Goal: Transaction & Acquisition: Purchase product/service

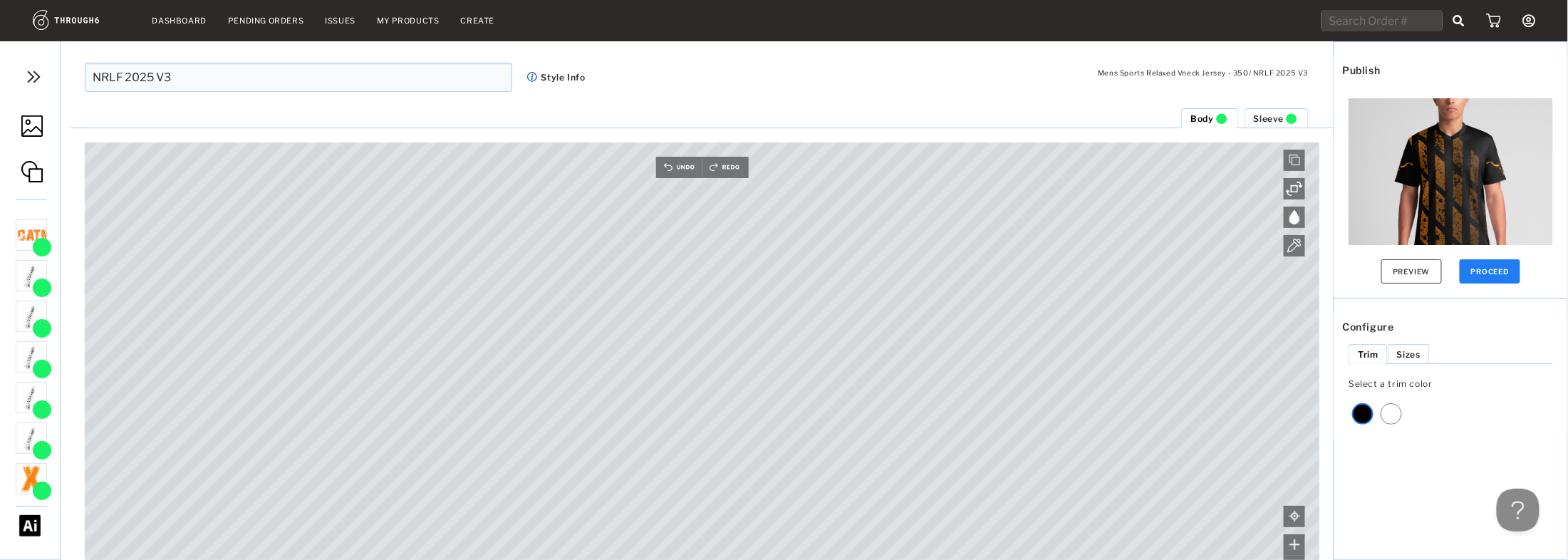
click at [1543, 271] on div "Preview PROCEED" at bounding box center [1450, 191] width 233 height 214
click at [1504, 269] on button "PROCEED" at bounding box center [1490, 271] width 62 height 25
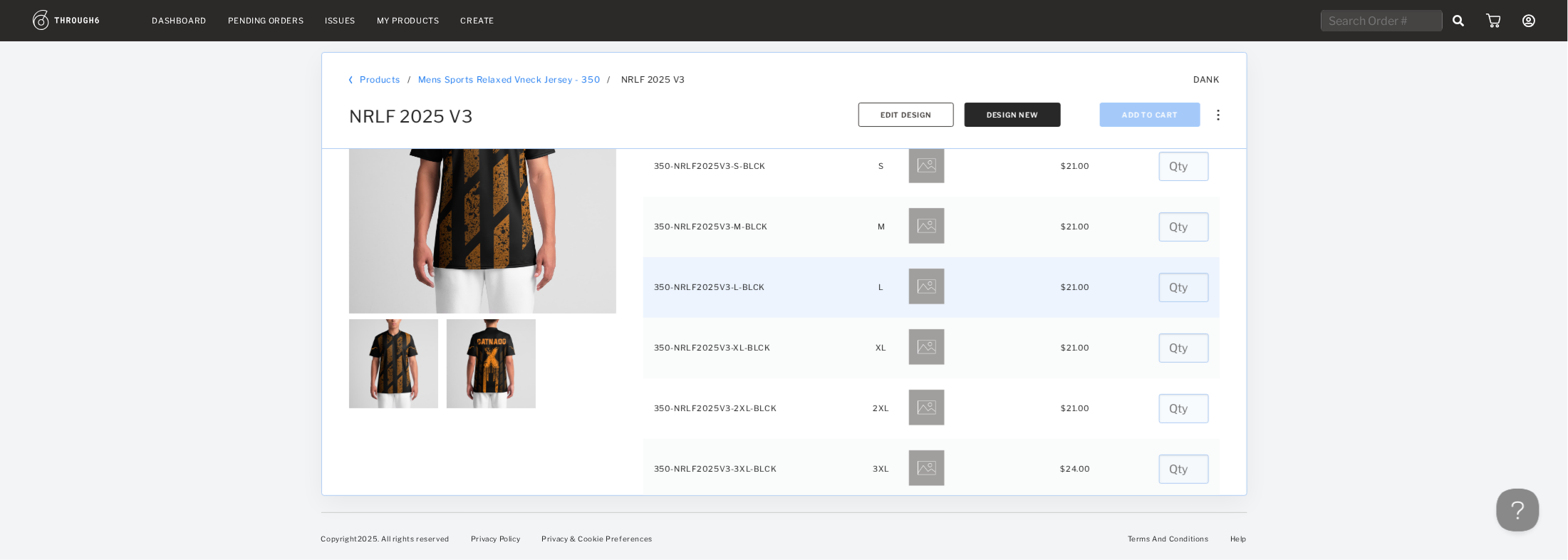
scroll to position [114, 0]
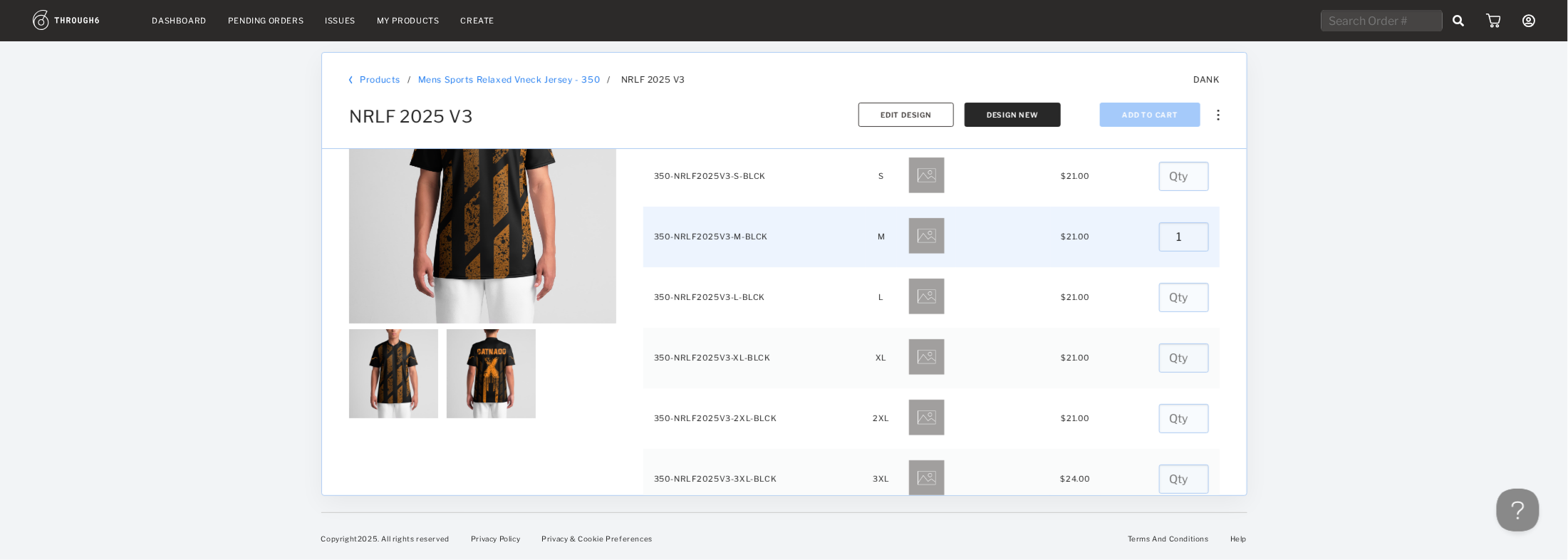
type input "1"
click at [1186, 231] on input "1" at bounding box center [1183, 236] width 50 height 29
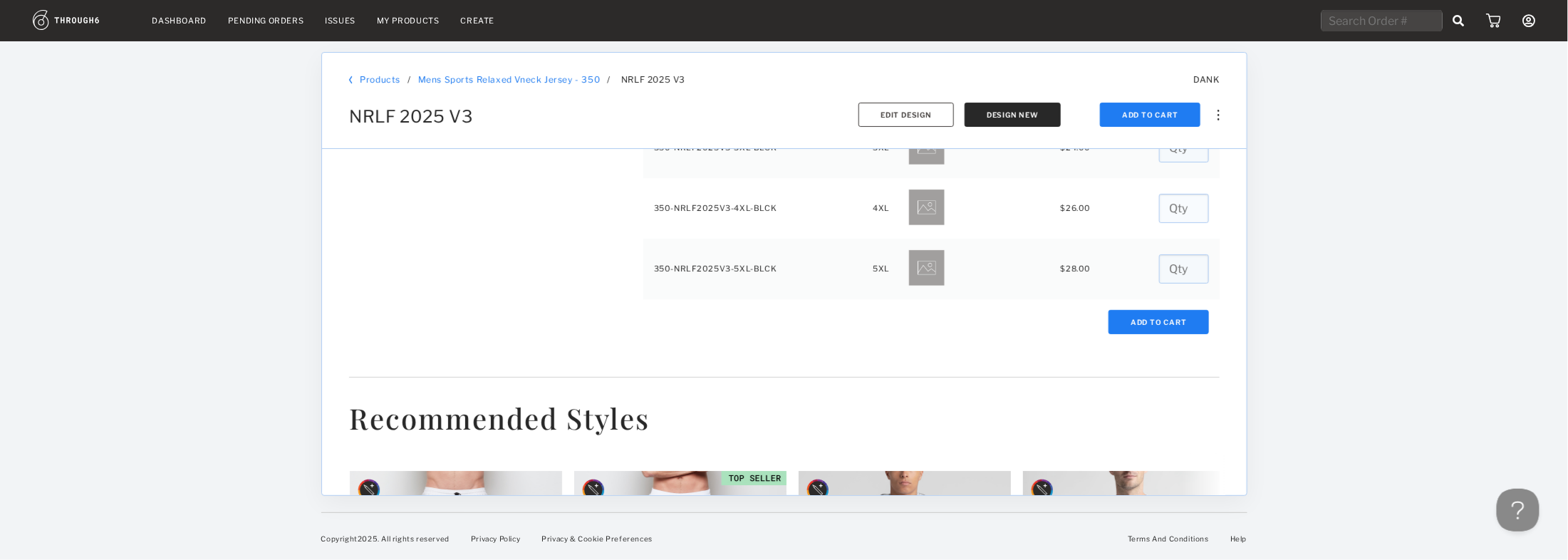
scroll to position [456, 0]
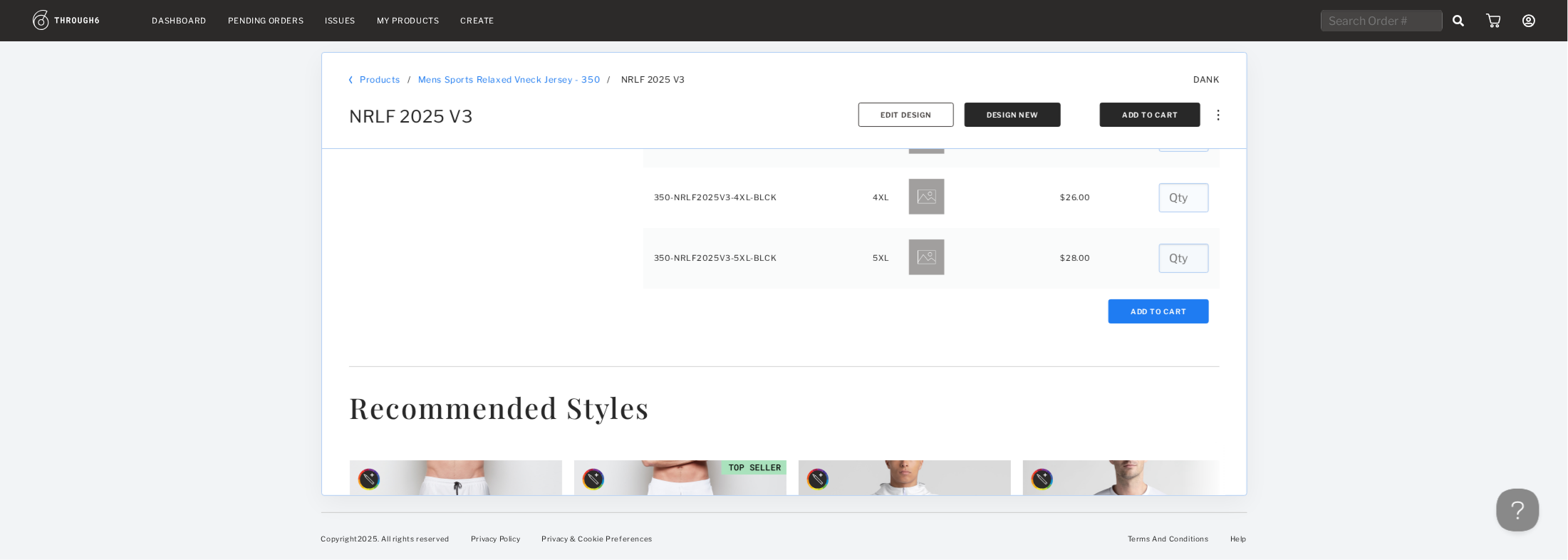
click at [1142, 114] on button "Add To Cart" at bounding box center [1150, 115] width 101 height 25
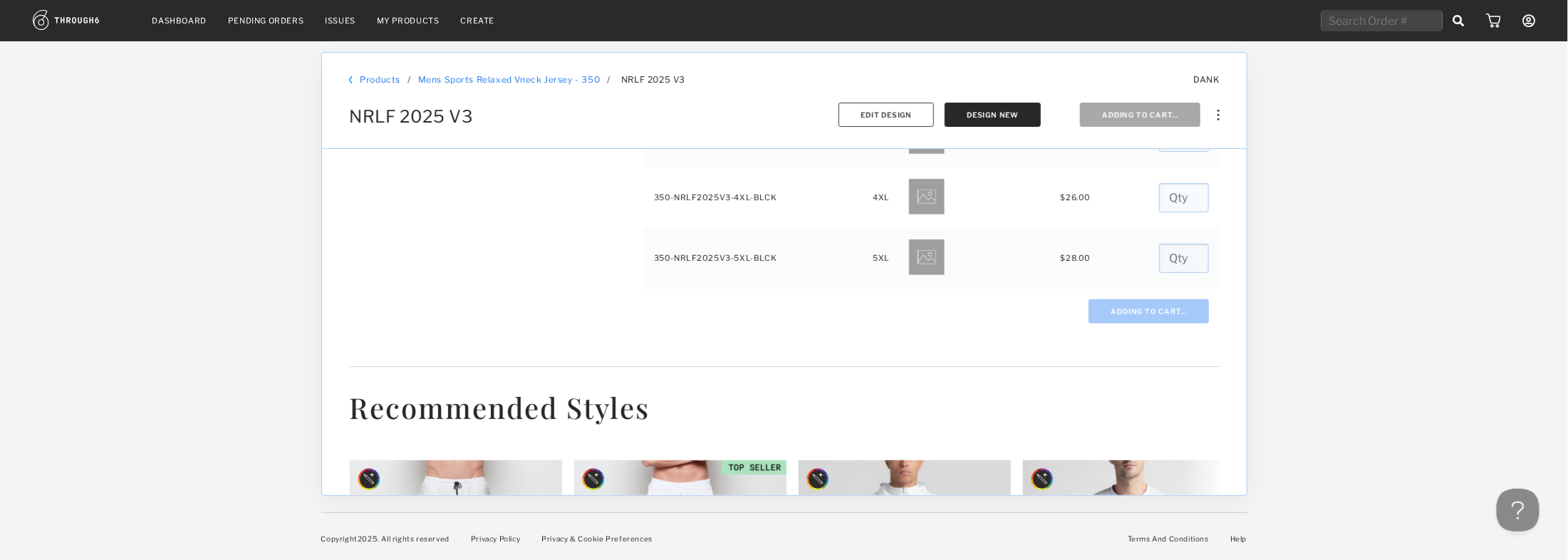
type input "0"
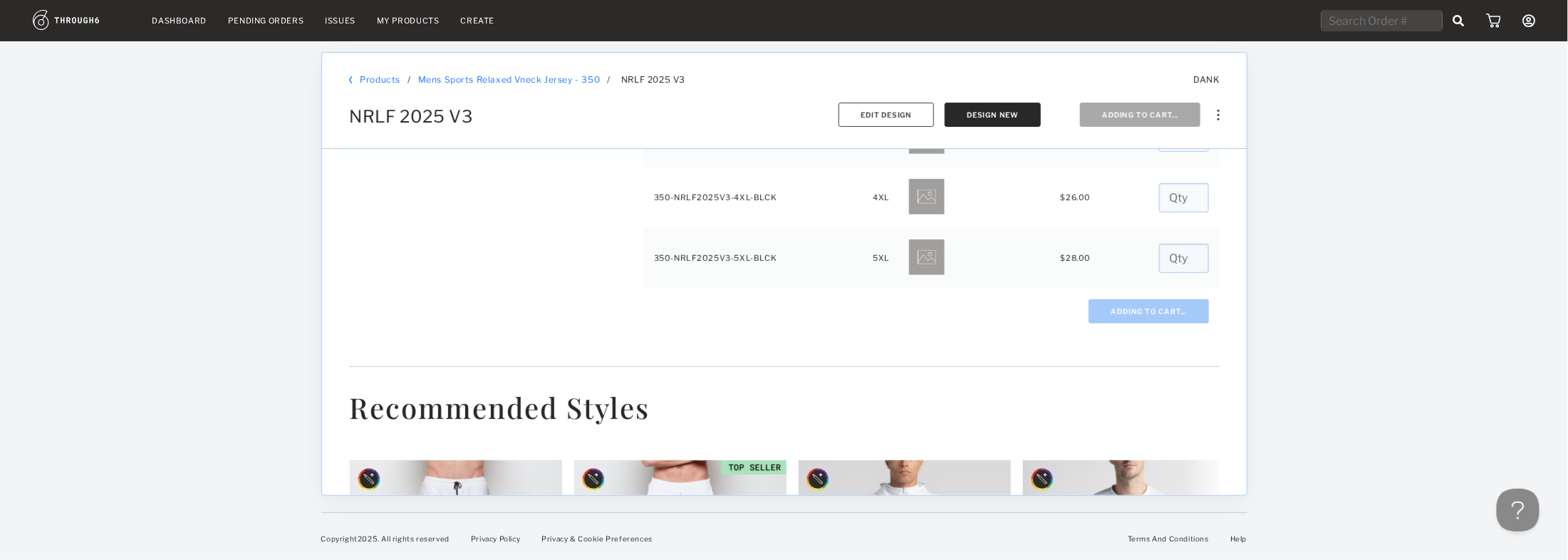
type input "0"
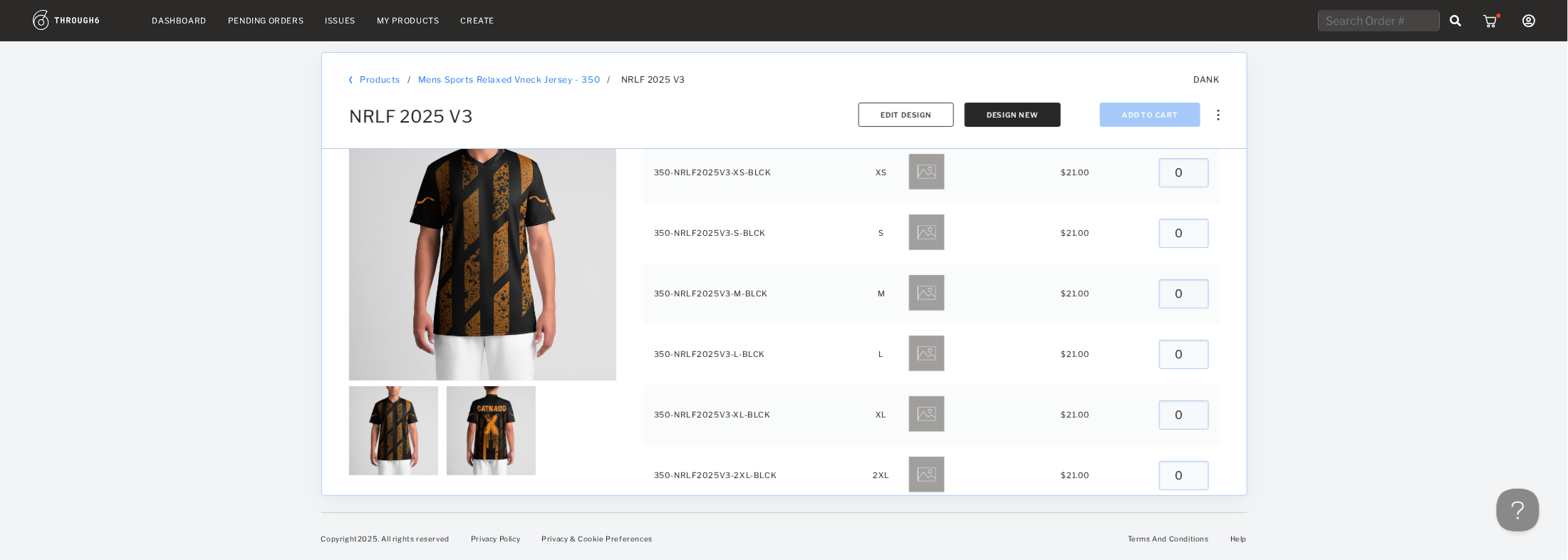
scroll to position [0, 0]
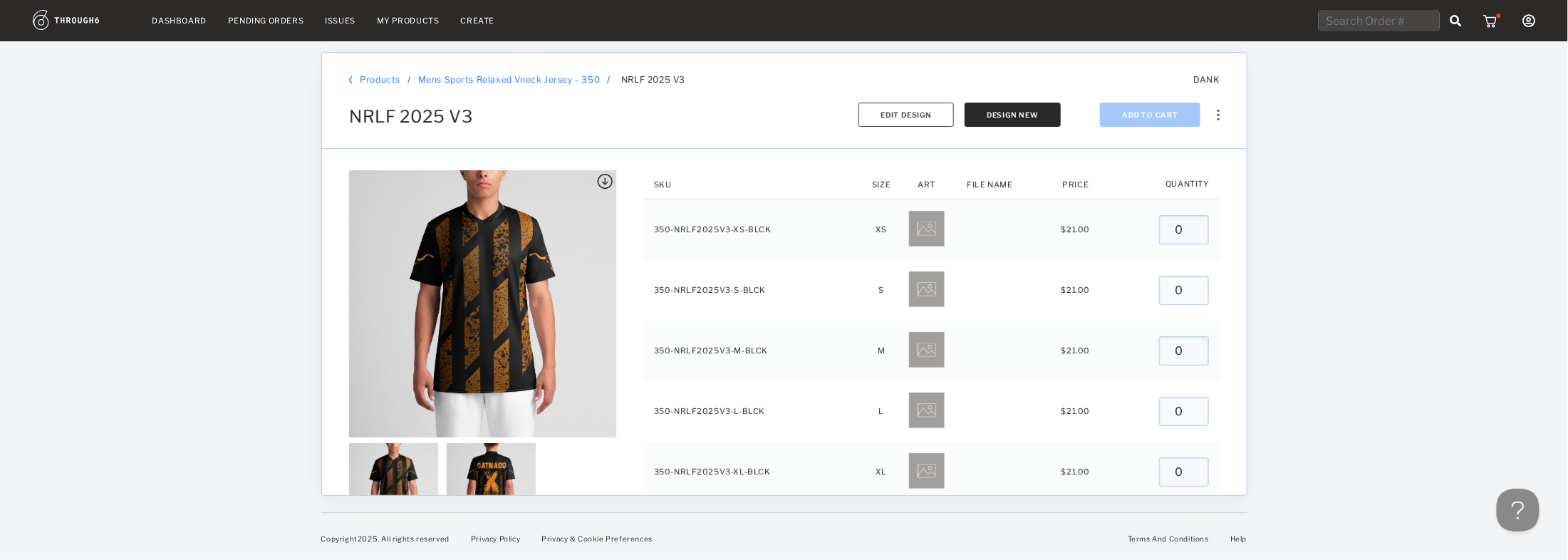
click at [1495, 16] on img at bounding box center [1492, 20] width 18 height 14
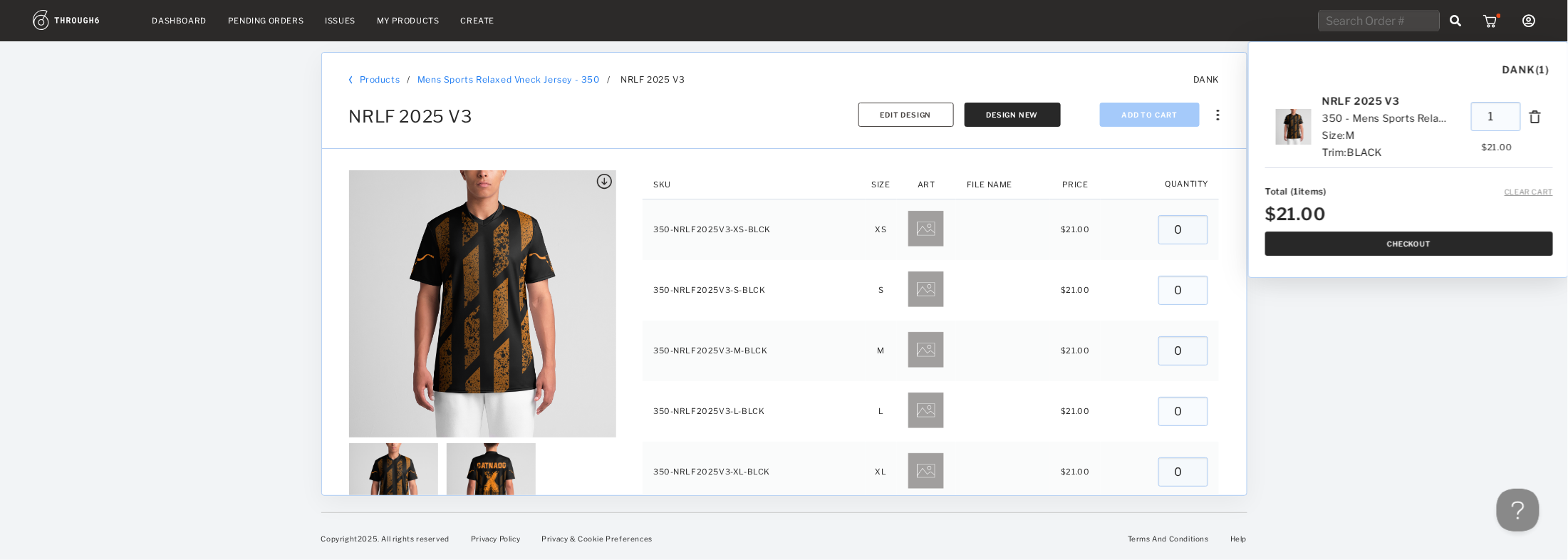
click at [1379, 242] on button "Checkout" at bounding box center [1408, 244] width 288 height 25
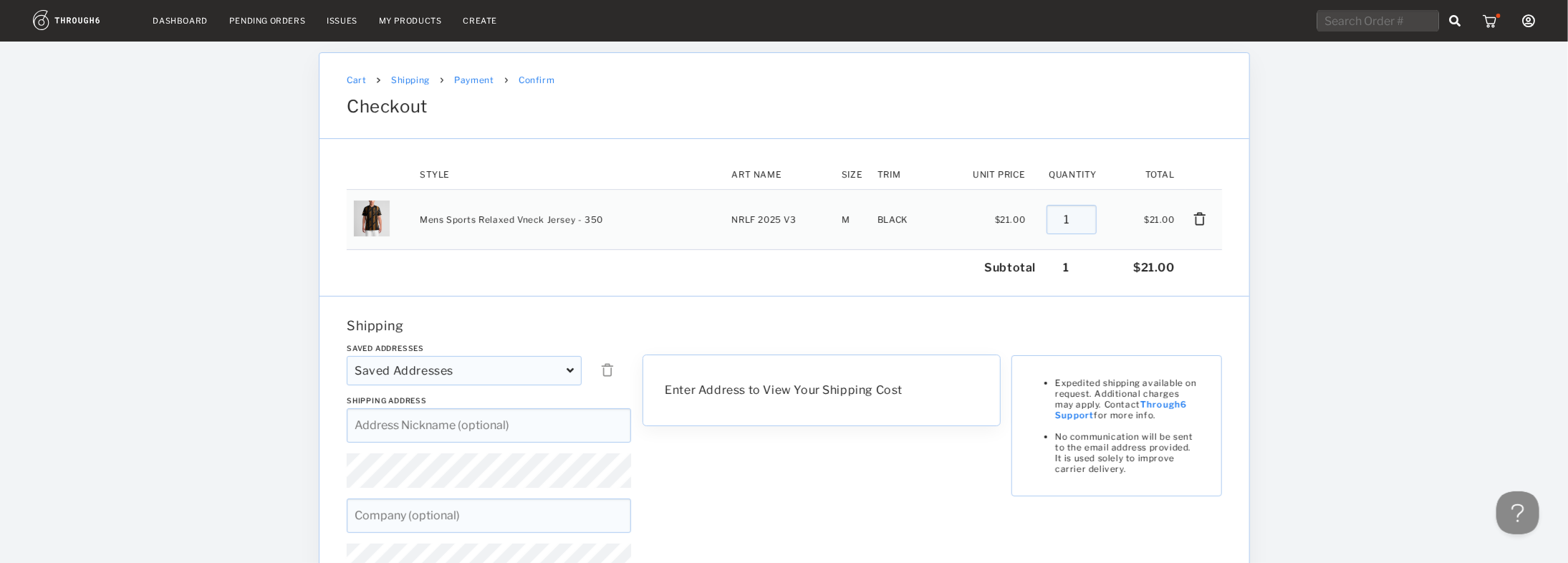
click at [468, 422] on span "Address Nickname (optional)" at bounding box center [414, 421] width 120 height 10
type input "[STREET_ADDRESS]"
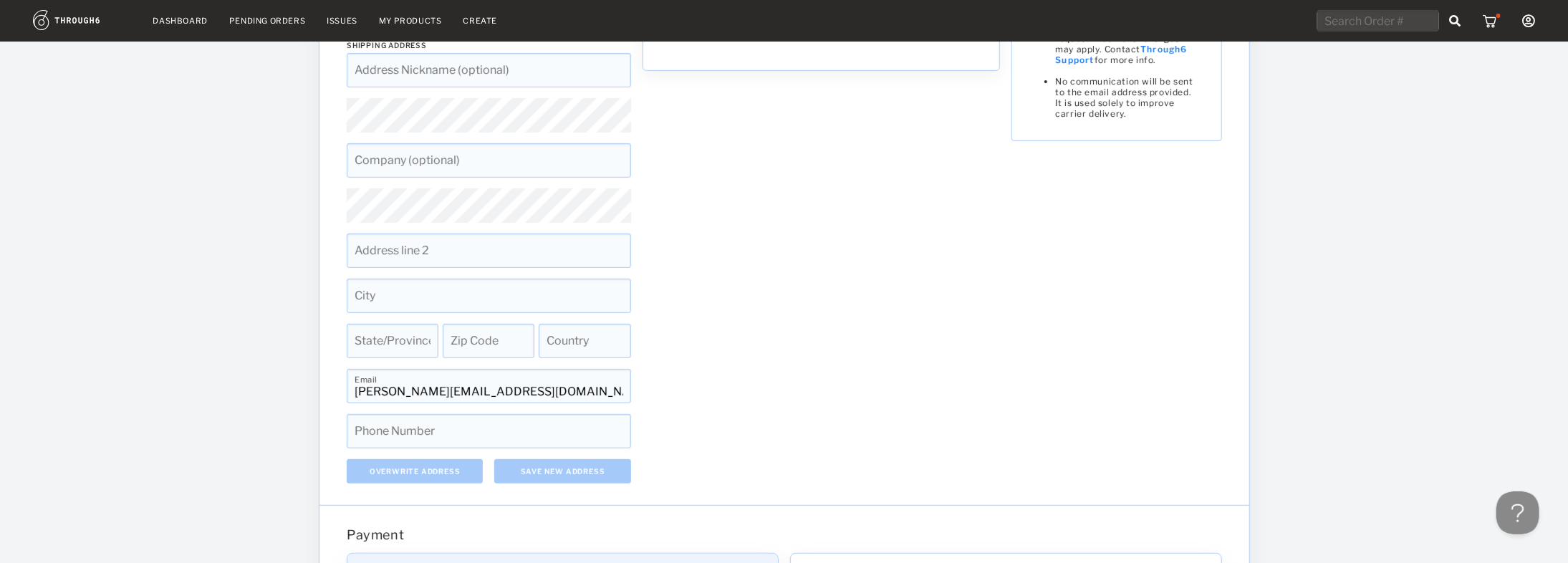
scroll to position [357, 0]
click at [373, 294] on input at bounding box center [489, 294] width 285 height 34
type input "[GEOGRAPHIC_DATA]"
type input "76108"
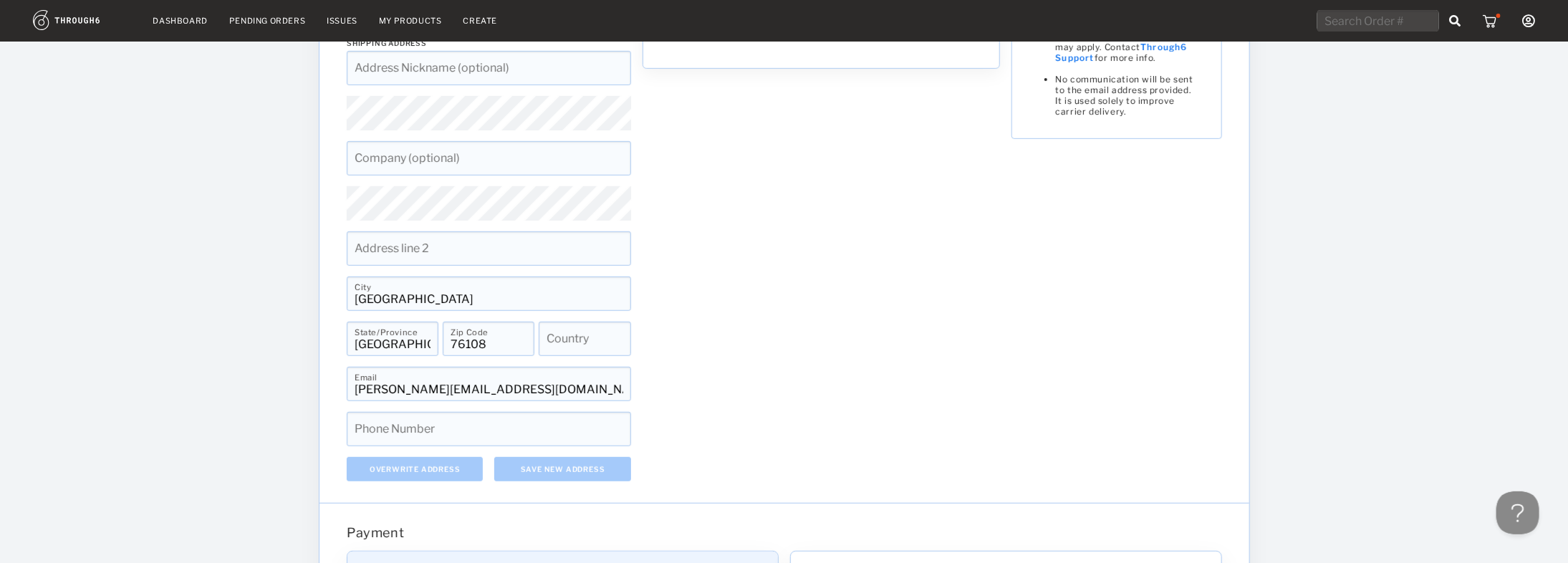
click at [574, 341] on input at bounding box center [584, 339] width 92 height 34
click at [692, 315] on div "Enter Address to View Your Shipping Cost Expedited shipping available on reques…" at bounding box center [820, 234] width 370 height 494
click at [574, 332] on span "Country" at bounding box center [562, 334] width 33 height 10
type input "US"
type input "[PERSON_NAME][EMAIL_ADDRESS][PERSON_NAME][PERSON_NAME][DOMAIN_NAME]"
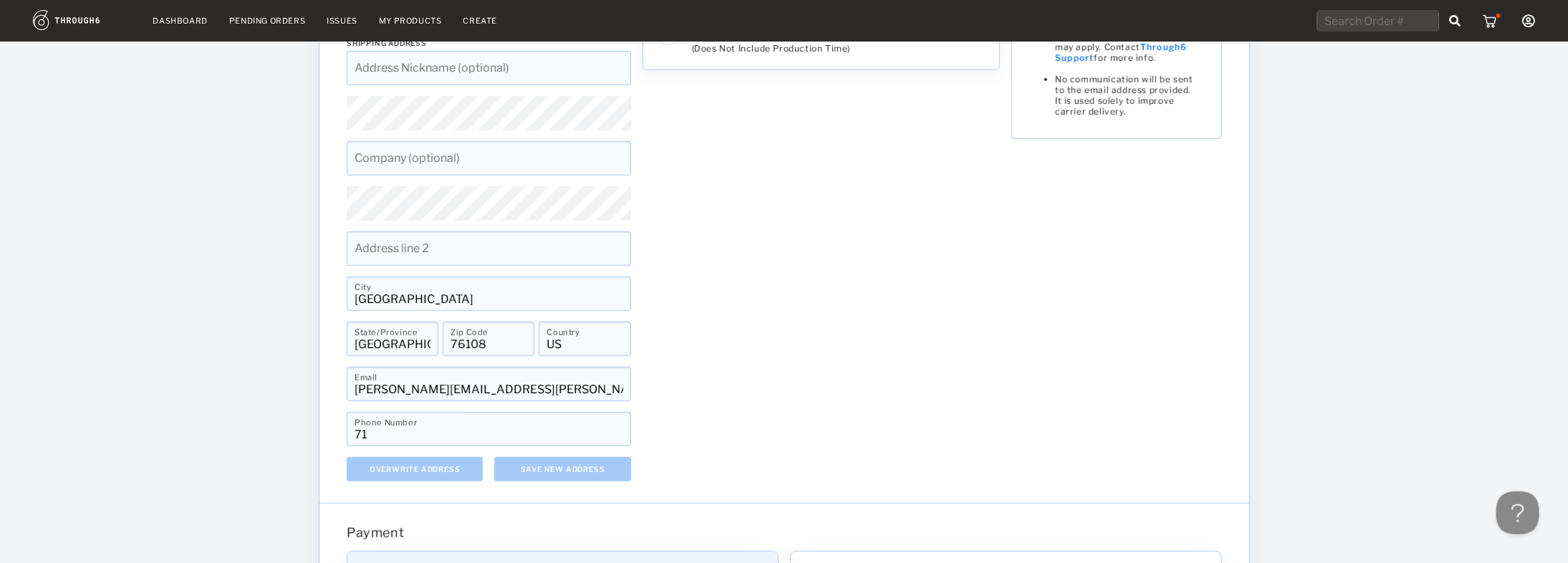
type input "7"
click at [405, 430] on input "817" at bounding box center [489, 428] width 285 height 34
type input "8174805148"
click at [337, 447] on div "Shipping Saved Addresses Saved Addresses [PERSON_NAME], [STREET_ADDRESS][GEOGRA…" at bounding box center [785, 220] width 930 height 564
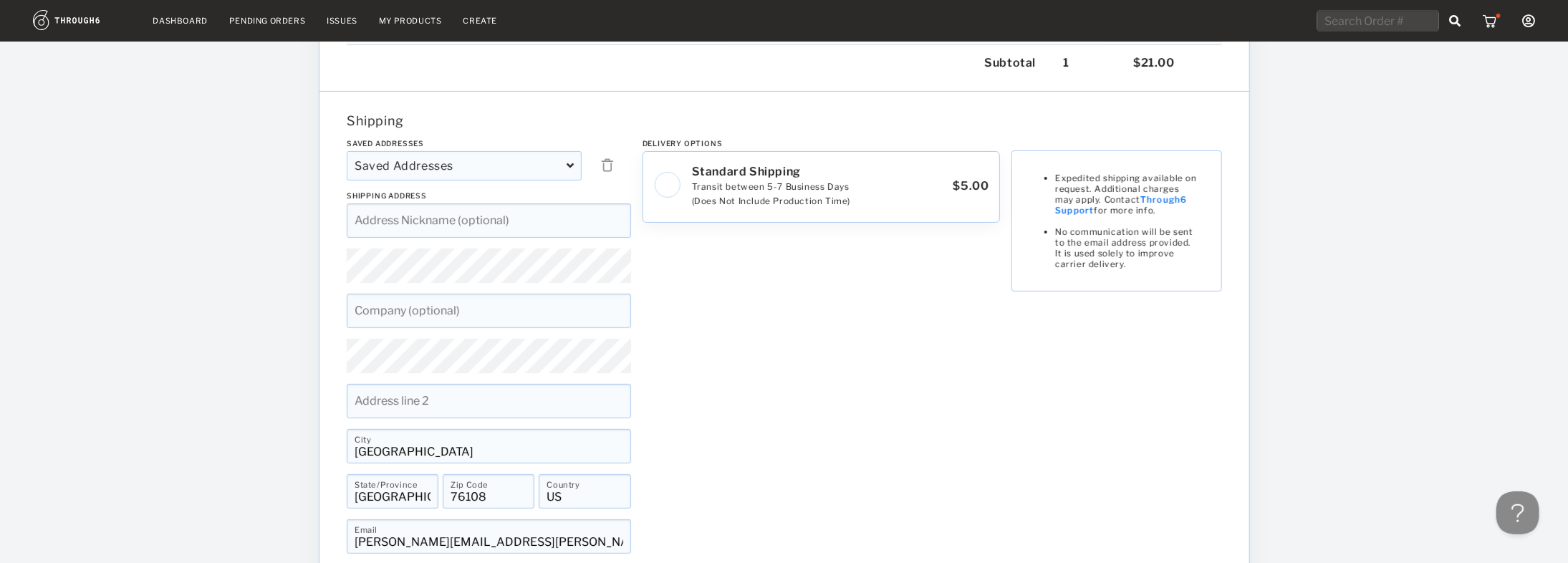
scroll to position [185, 0]
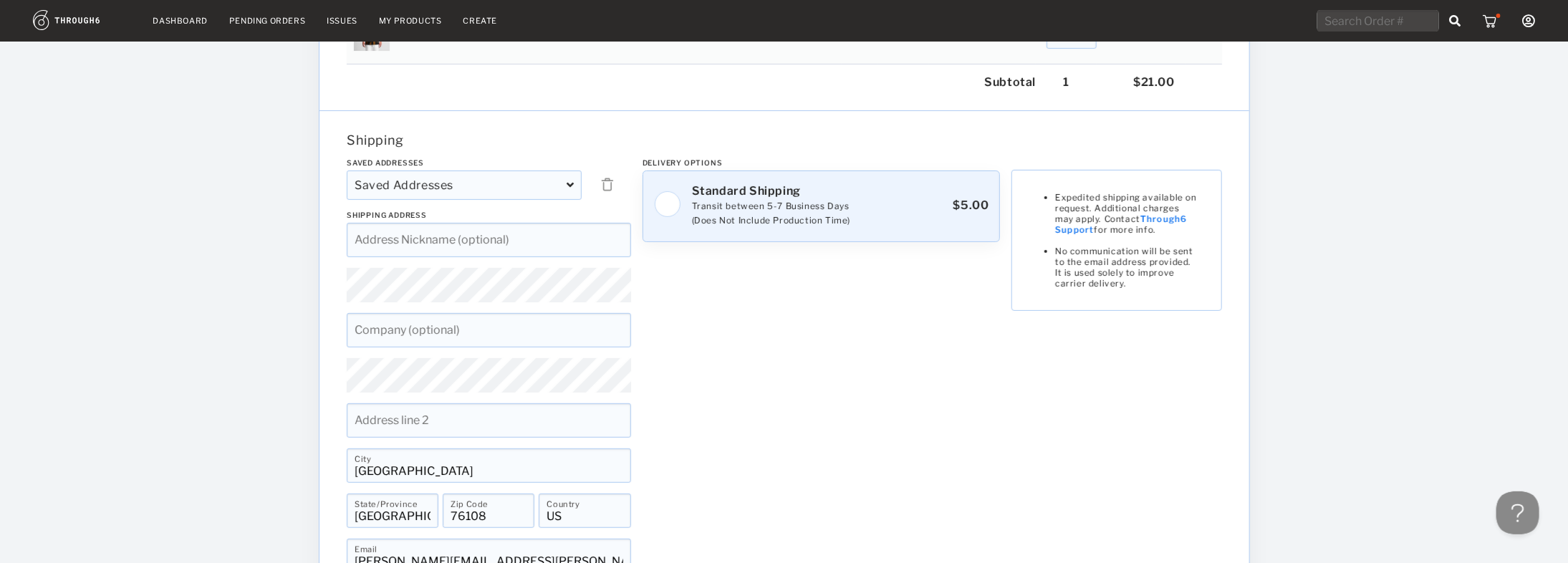
click at [667, 199] on img at bounding box center [667, 204] width 28 height 28
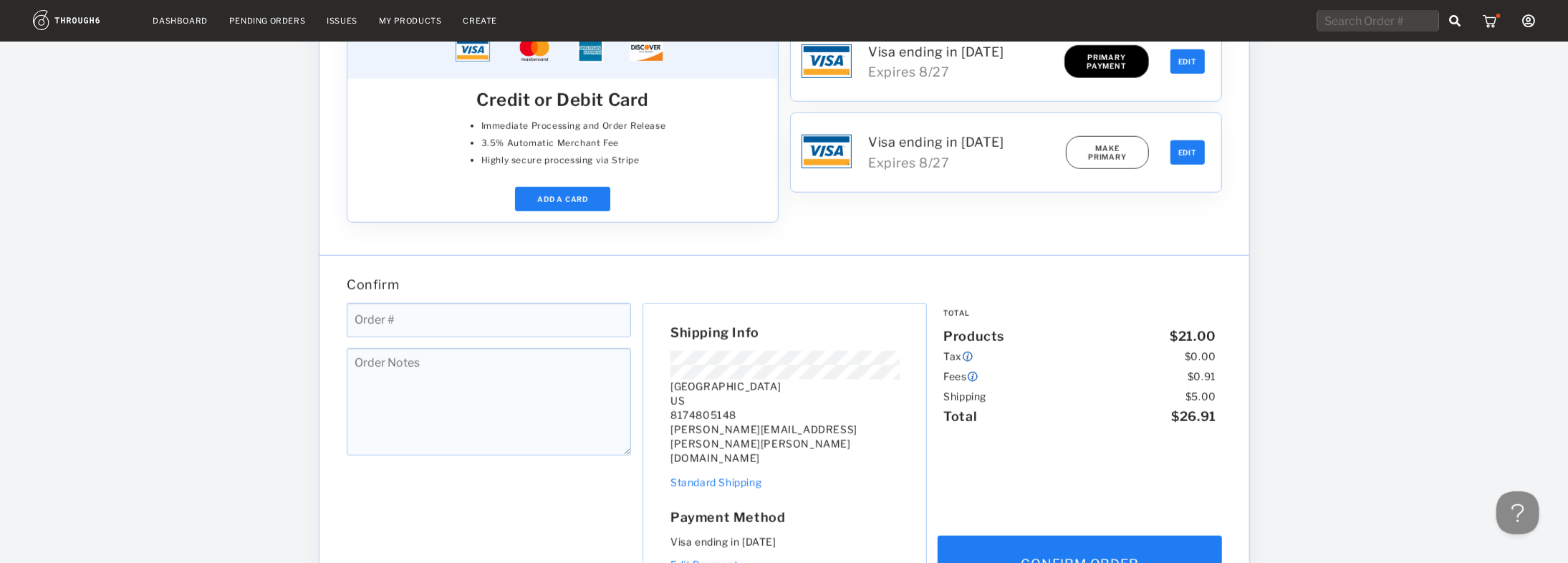
scroll to position [929, 0]
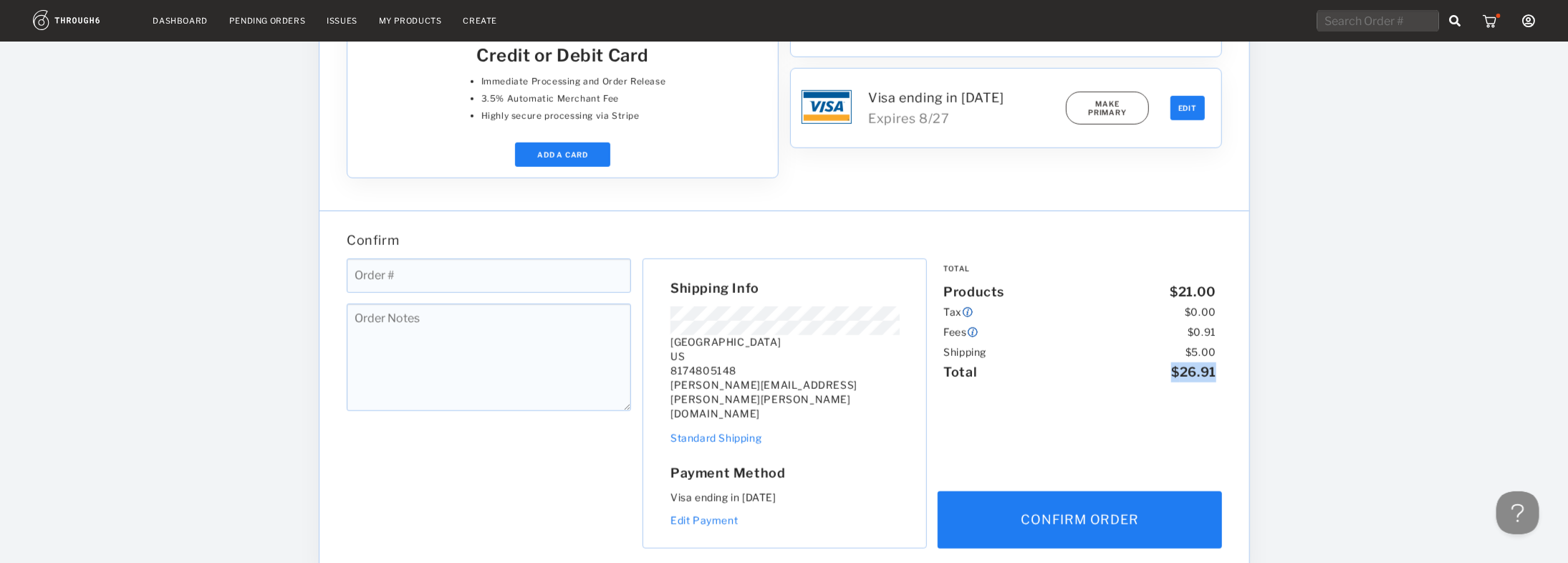
drag, startPoint x: 1220, startPoint y: 364, endPoint x: 1165, endPoint y: 365, distance: 55.0
click at [1169, 369] on div "Total Products $ 21.00 Tax $ 0.00 Fees $ 0.91 Shipping $ 5.00 Total $ 26.91" at bounding box center [1080, 321] width 285 height 124
